Goal: Information Seeking & Learning: Learn about a topic

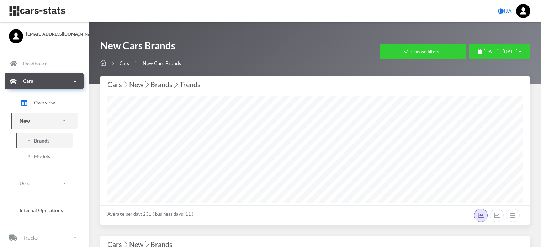
select select "25"
click at [478, 55] on div "[DATE] - [DATE]" at bounding box center [500, 51] width 44 height 7
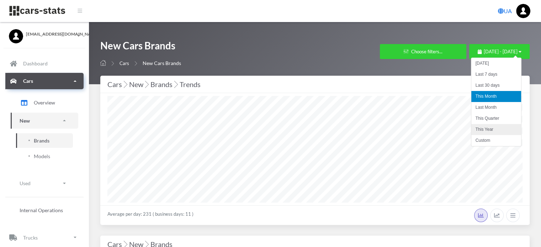
click at [488, 126] on li "This Year" at bounding box center [497, 129] width 50 height 11
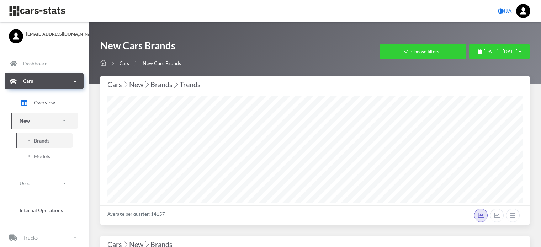
select select "25"
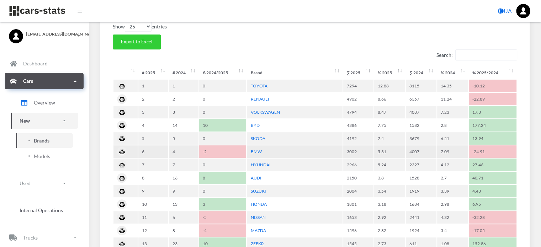
scroll to position [320, 0]
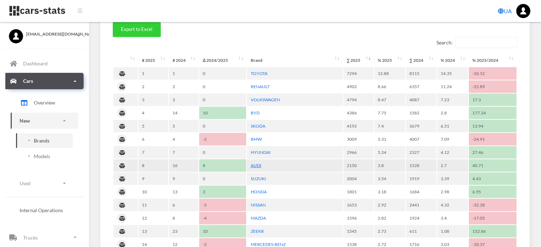
click at [258, 165] on link "AUDI" at bounding box center [256, 165] width 11 height 5
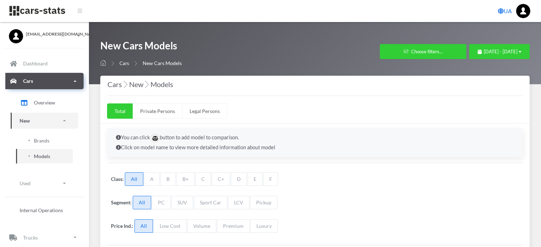
select select "25"
select select "AUDI"
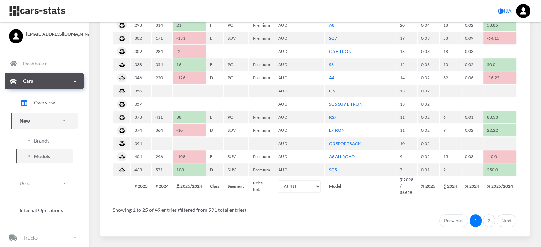
scroll to position [463, 0]
click at [491, 214] on link "2" at bounding box center [489, 220] width 12 height 13
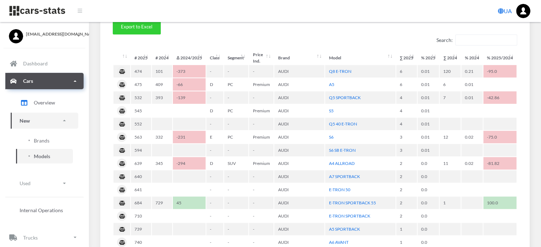
scroll to position [165, 0]
